Goal: Navigation & Orientation: Find specific page/section

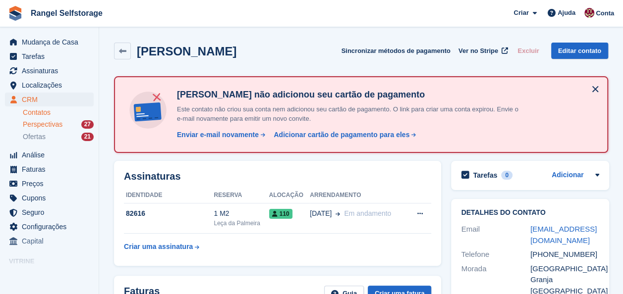
click at [57, 124] on span "Perspectivas" at bounding box center [43, 124] width 40 height 9
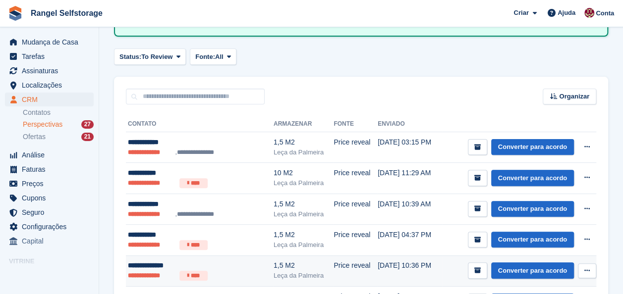
scroll to position [99, 0]
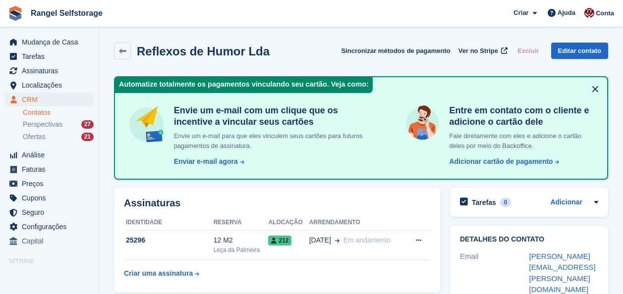
scroll to position [50, 0]
